Goal: Task Accomplishment & Management: Use online tool/utility

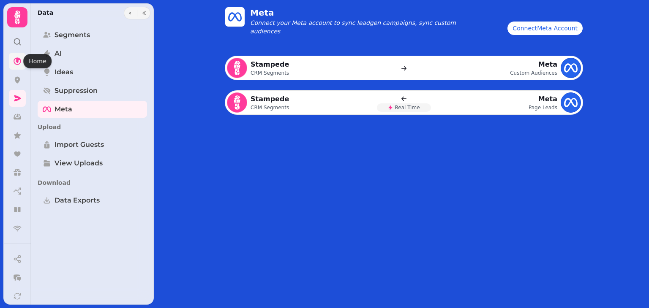
click at [18, 59] on icon at bounding box center [18, 61] width 8 height 8
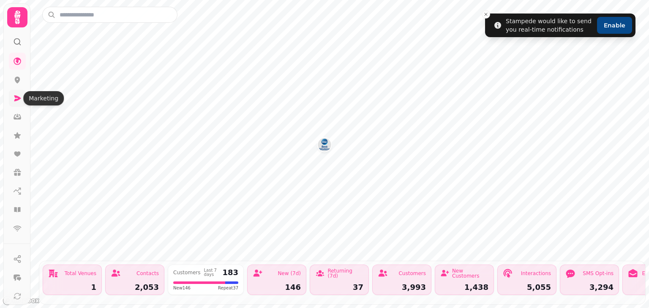
click at [14, 102] on icon at bounding box center [17, 98] width 8 height 8
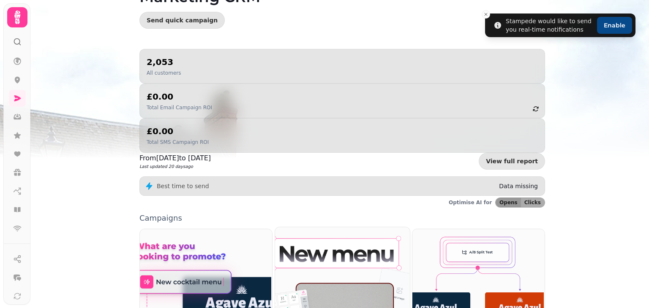
scroll to position [7, 0]
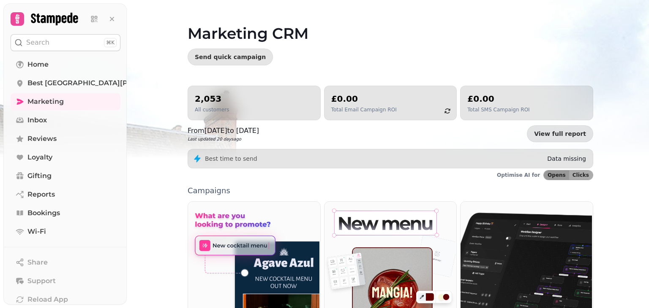
scroll to position [7, 0]
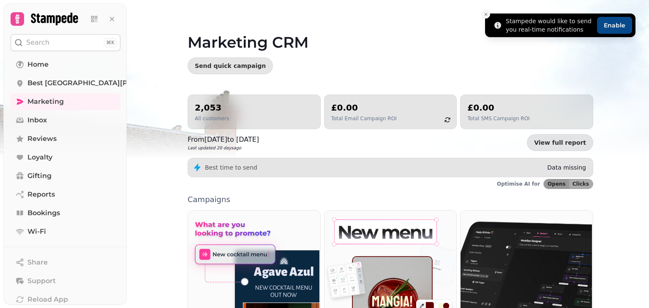
click at [485, 16] on icon "Close toast" at bounding box center [485, 14] width 5 height 5
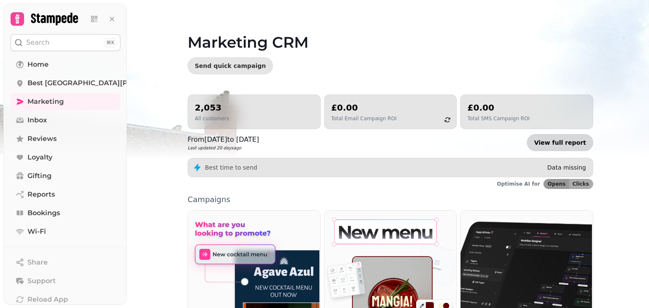
click at [561, 144] on link "View full report" at bounding box center [560, 142] width 66 height 17
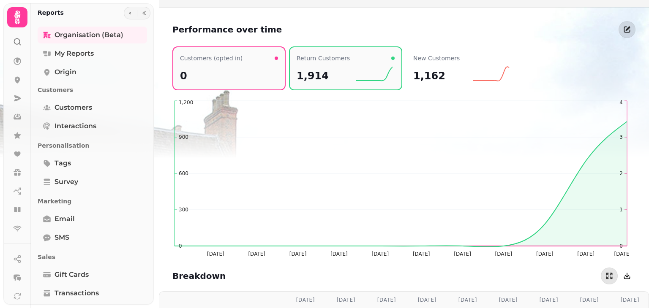
scroll to position [810, 0]
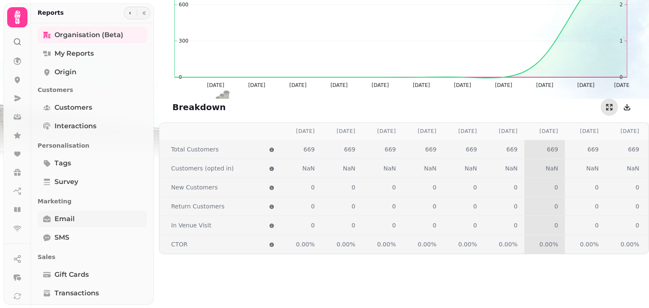
click at [68, 218] on span "Email" at bounding box center [64, 219] width 20 height 10
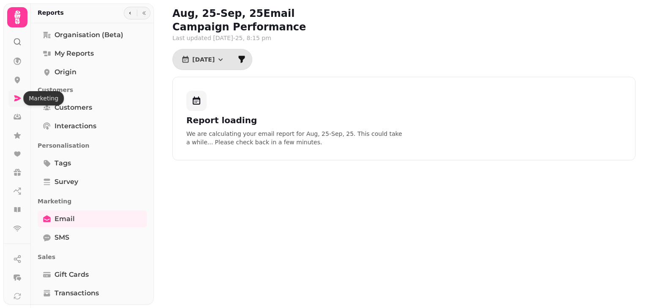
click at [15, 98] on icon at bounding box center [17, 98] width 7 height 6
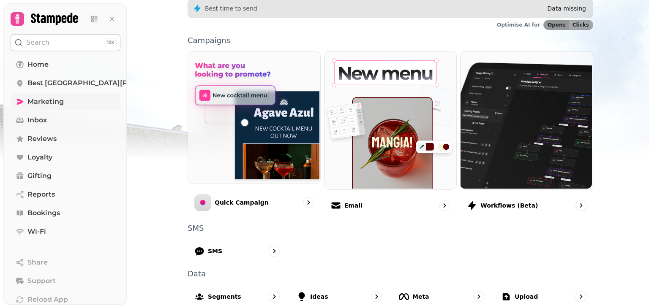
scroll to position [169, 0]
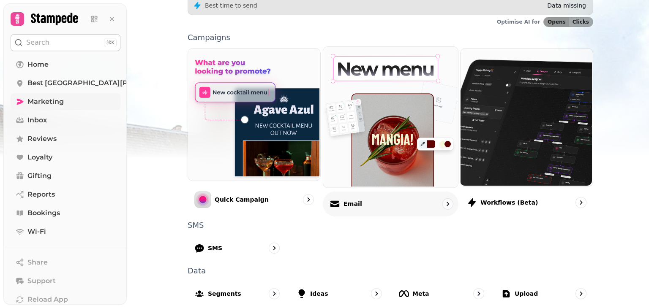
click at [376, 204] on div "Email" at bounding box center [391, 203] width 136 height 25
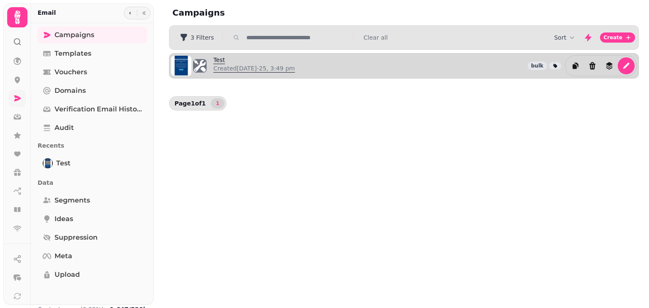
click at [264, 68] on p "Created 21st Aug-25, 3:49 pm" at bounding box center [254, 68] width 82 height 8
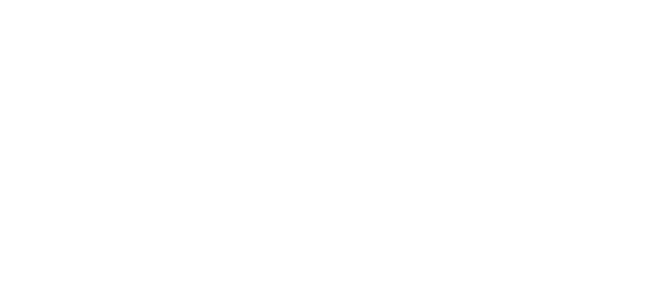
select select "**********"
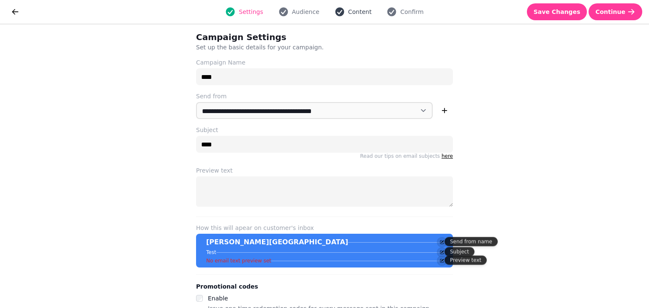
click at [343, 9] on icon "button" at bounding box center [340, 12] width 10 height 10
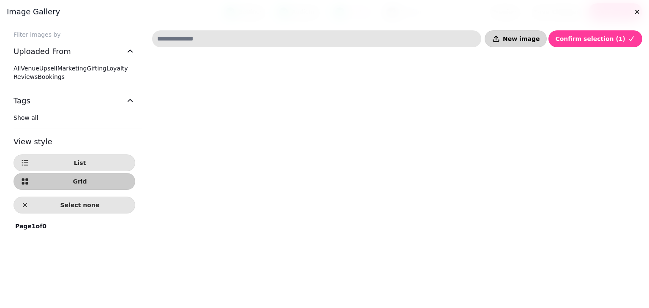
click at [522, 41] on span "New image" at bounding box center [521, 39] width 37 height 6
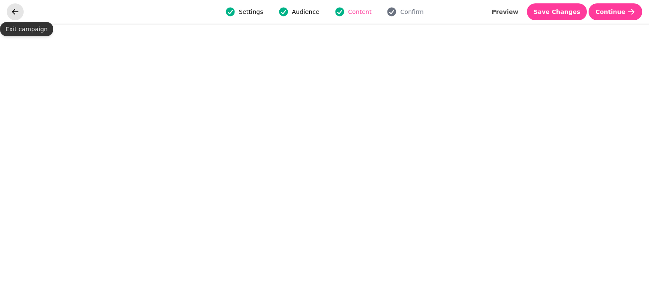
click at [18, 9] on icon "go back" at bounding box center [15, 12] width 8 height 8
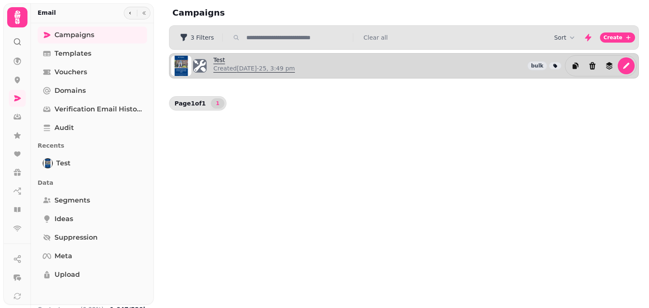
click at [276, 67] on p "Created 21st Aug-25, 3:49 pm" at bounding box center [254, 68] width 82 height 8
select select "**********"
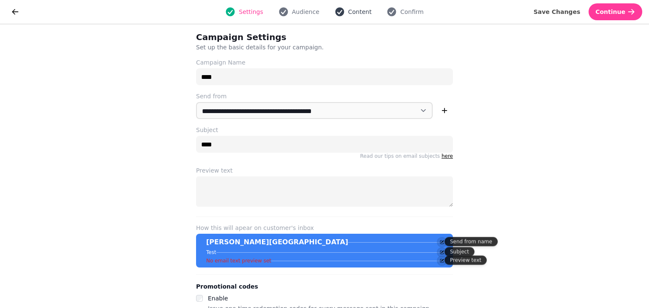
click at [358, 14] on span "Content" at bounding box center [360, 12] width 24 height 8
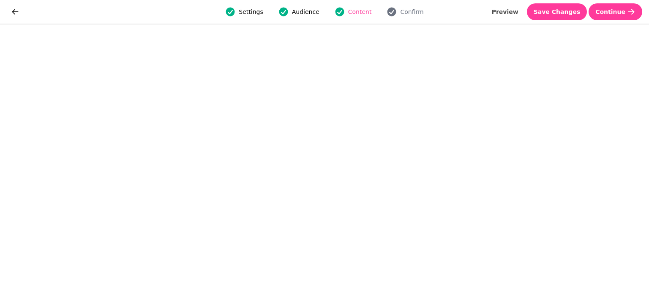
select select "**********"
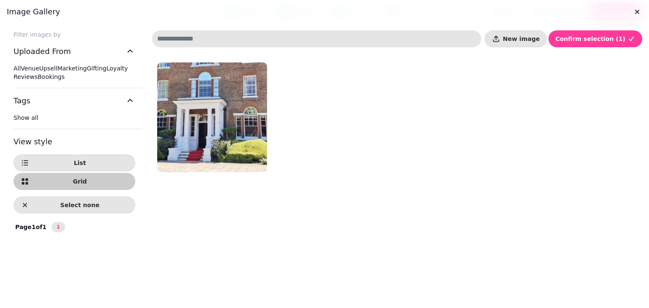
click at [226, 106] on img at bounding box center [212, 118] width 110 height 110
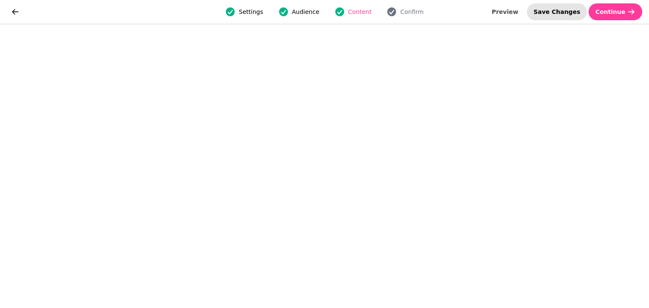
click at [564, 14] on span "Save Changes" at bounding box center [556, 12] width 47 height 6
click at [574, 16] on button "Save Changes" at bounding box center [557, 11] width 60 height 17
